Goal: Find contact information: Find contact information

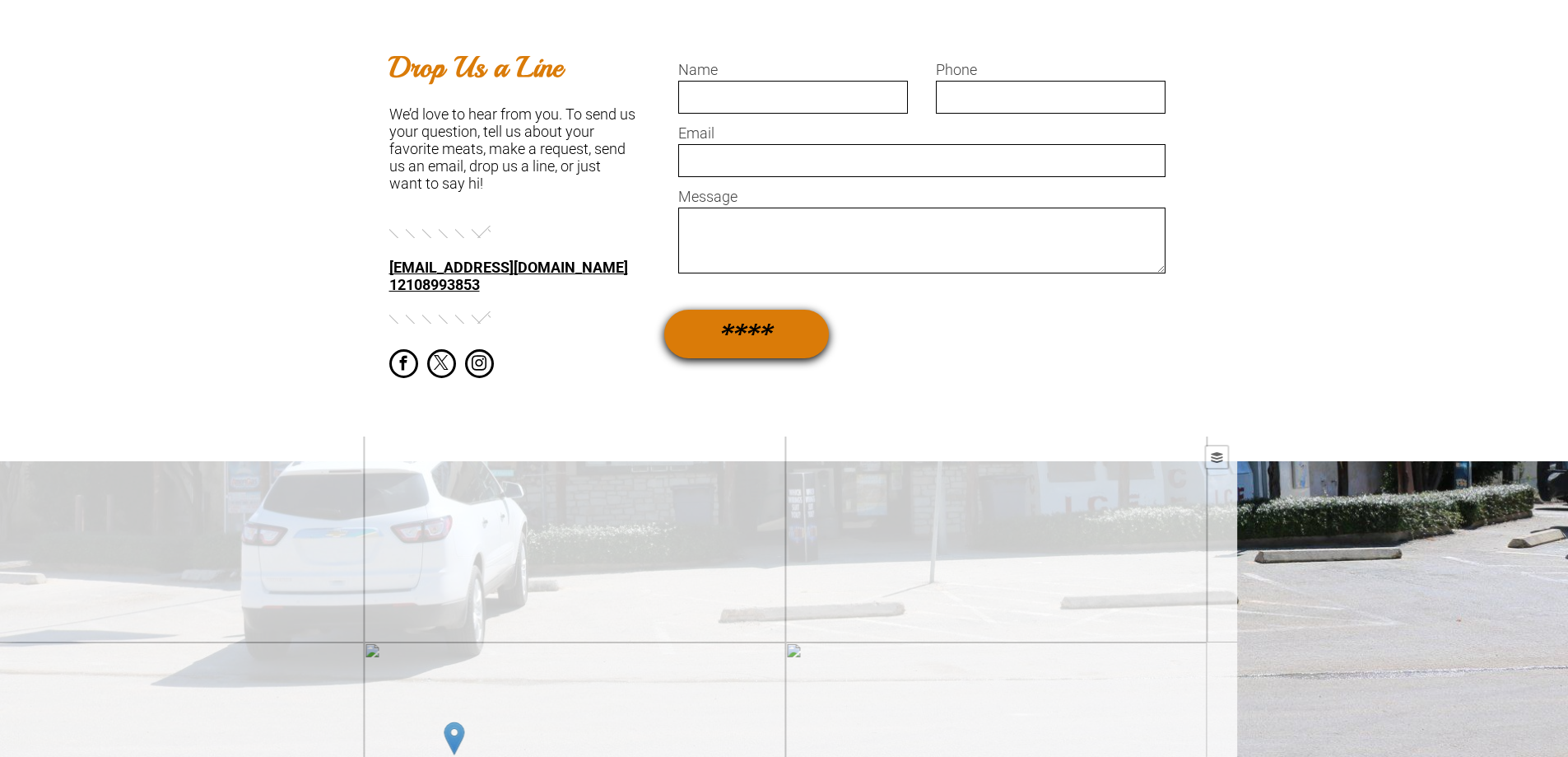
scroll to position [988, 0]
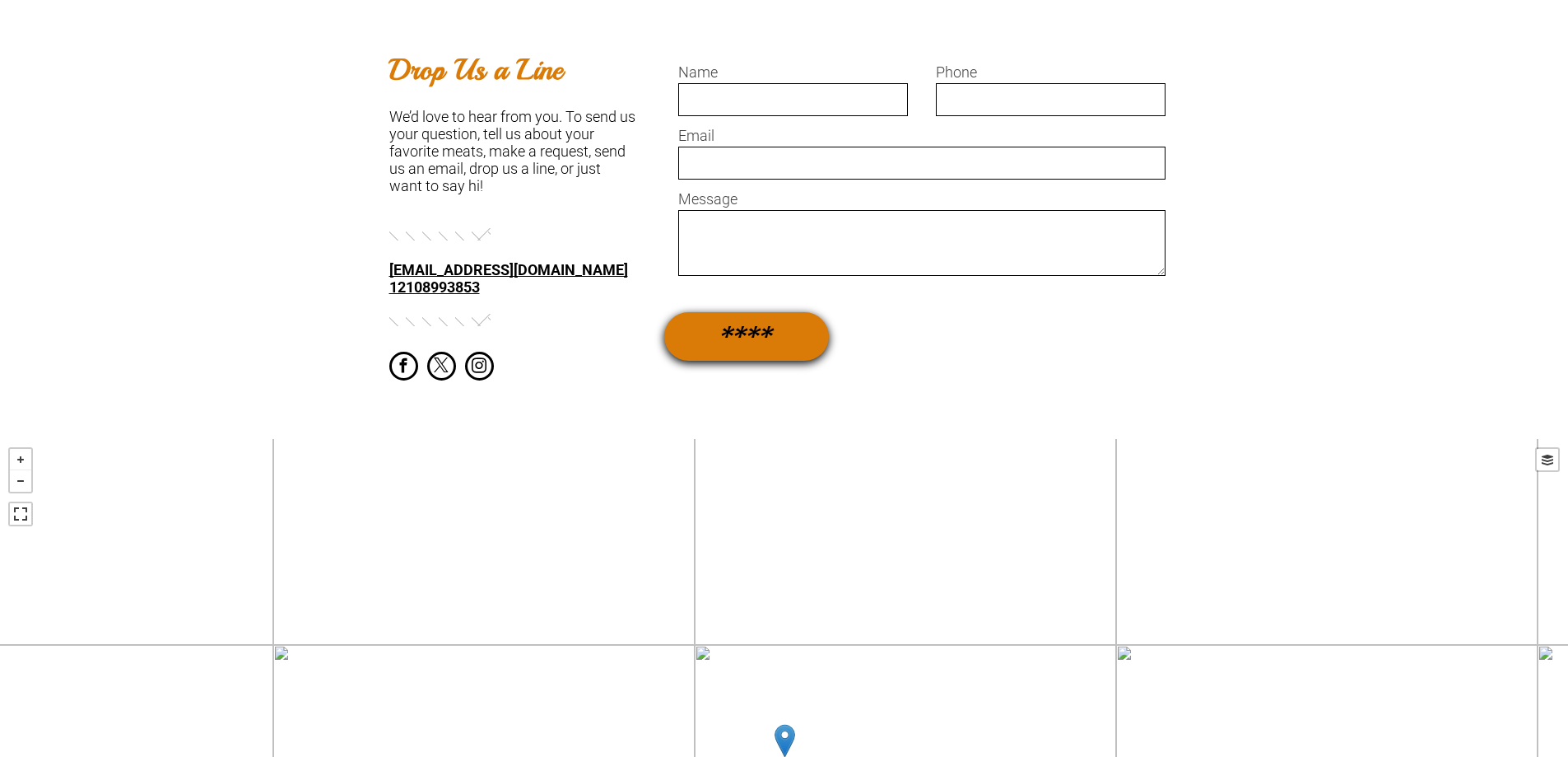
drag, startPoint x: 541, startPoint y: 292, endPoint x: 528, endPoint y: 296, distance: 13.6
click at [528, 296] on div "12108993853" at bounding box center [513, 287] width 247 height 17
drag, startPoint x: 583, startPoint y: 272, endPoint x: 391, endPoint y: 273, distance: 192.0
click at [391, 273] on div "[EMAIL_ADDRESS][DOMAIN_NAME]" at bounding box center [513, 269] width 247 height 17
copy b "[EMAIL_ADDRESS][DOMAIN_NAME]"
